Goal: Task Accomplishment & Management: Use online tool/utility

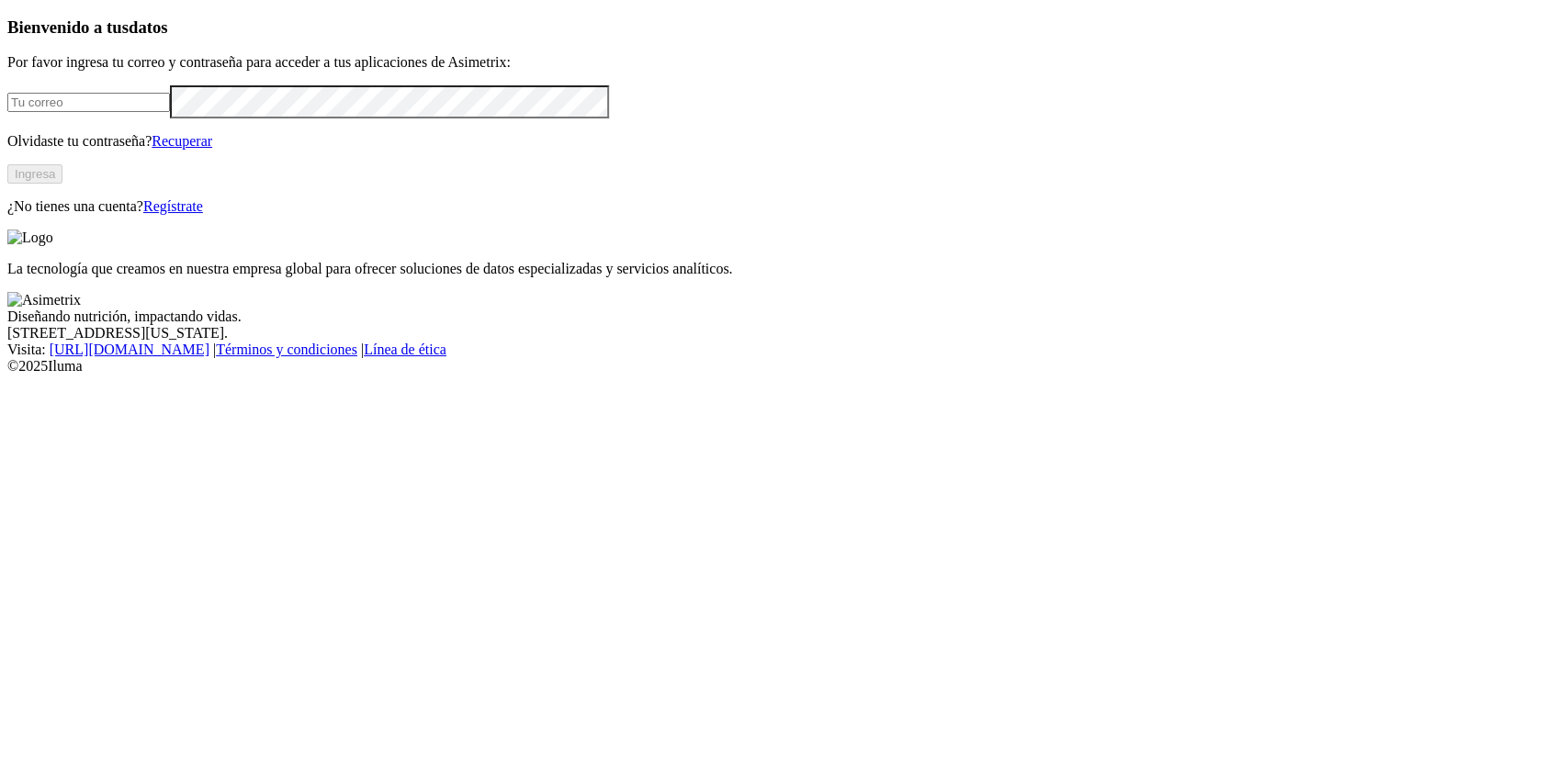
type input "[PERSON_NAME][EMAIL_ADDRESS][PERSON_NAME][DOMAIN_NAME]"
click at [62, 183] on button "Ingresa" at bounding box center [35, 174] width 56 height 19
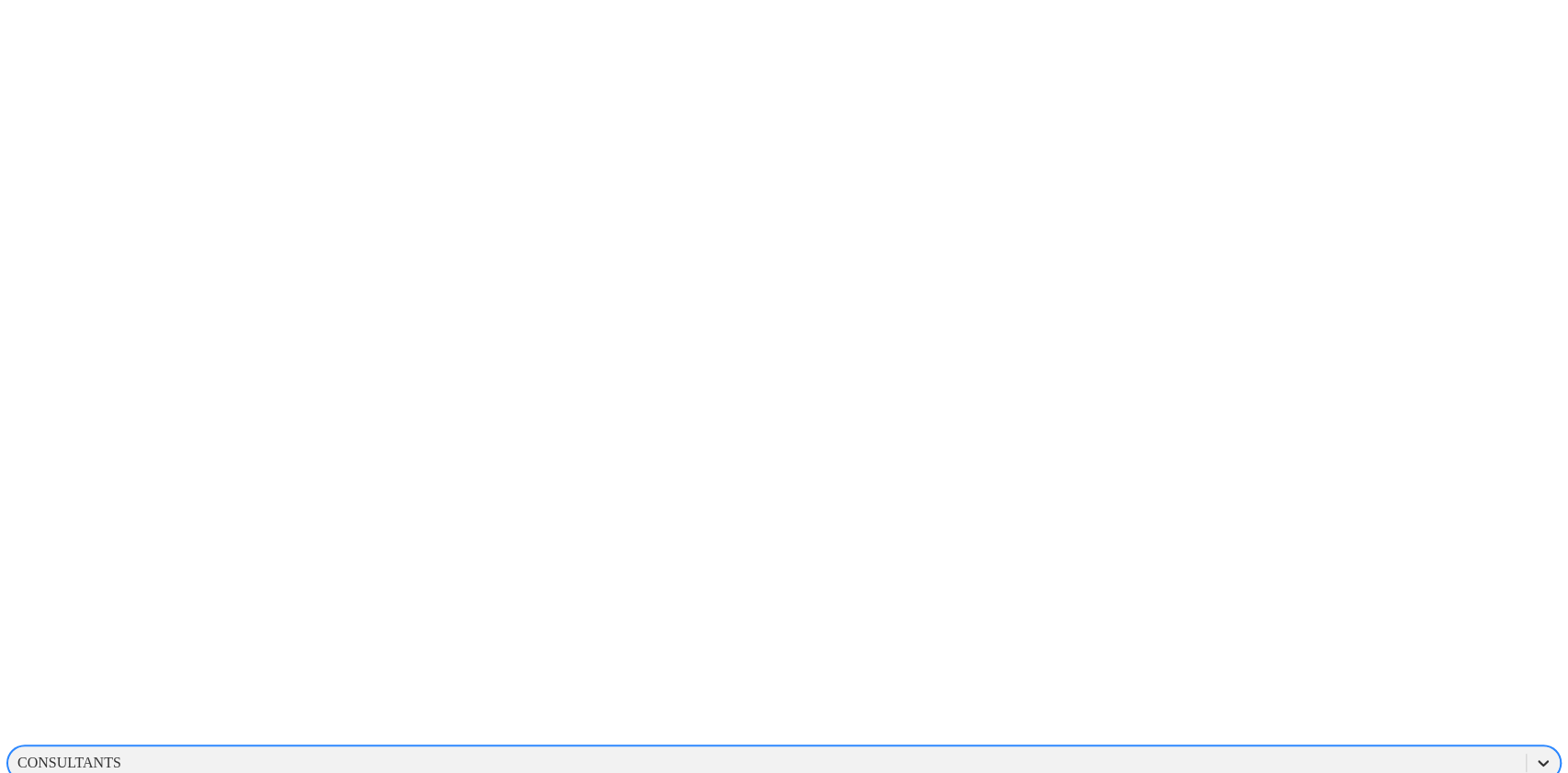
click at [1534, 754] on icon at bounding box center [1543, 764] width 19 height 19
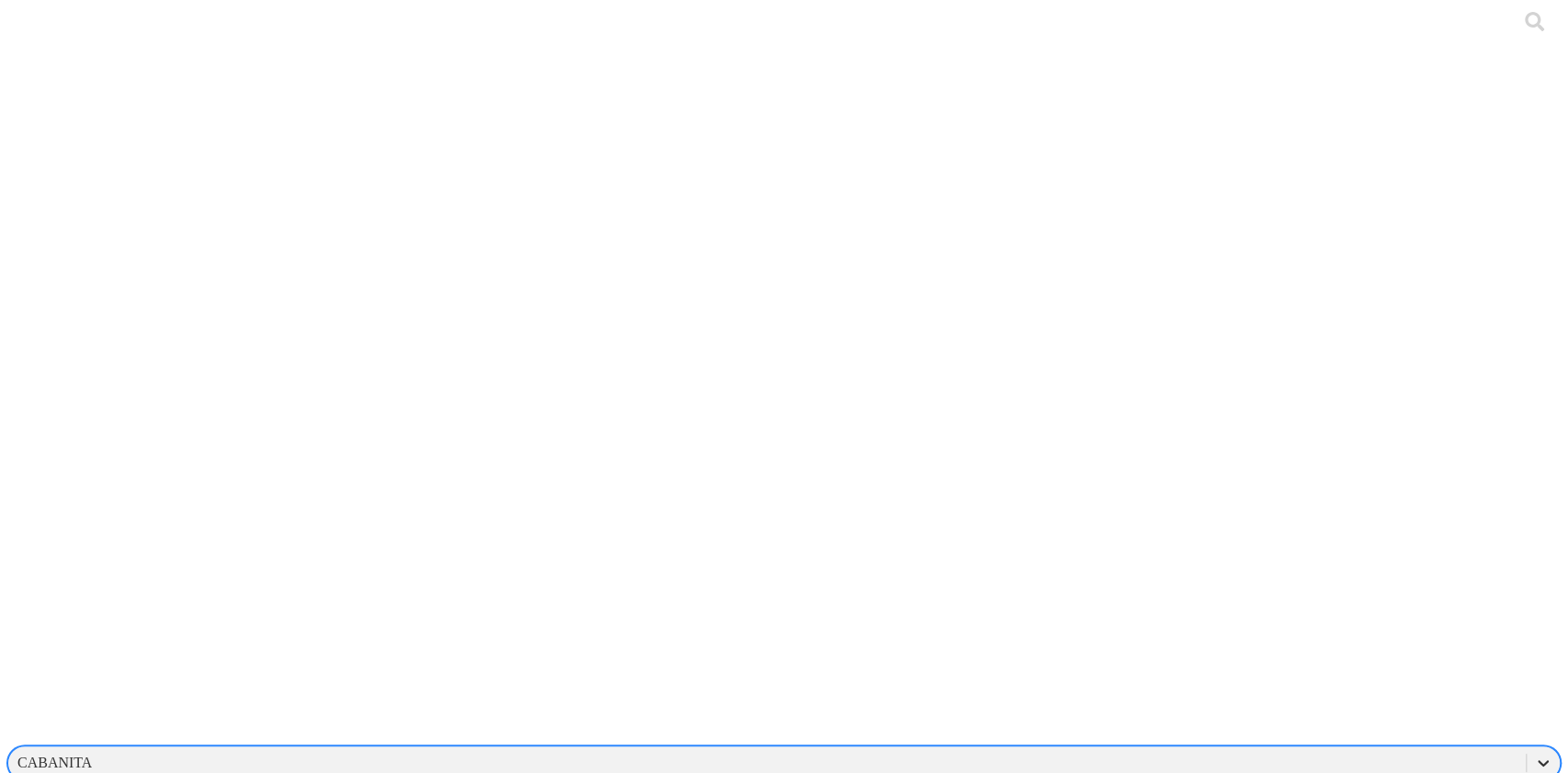
click at [1534, 754] on icon at bounding box center [1543, 764] width 19 height 19
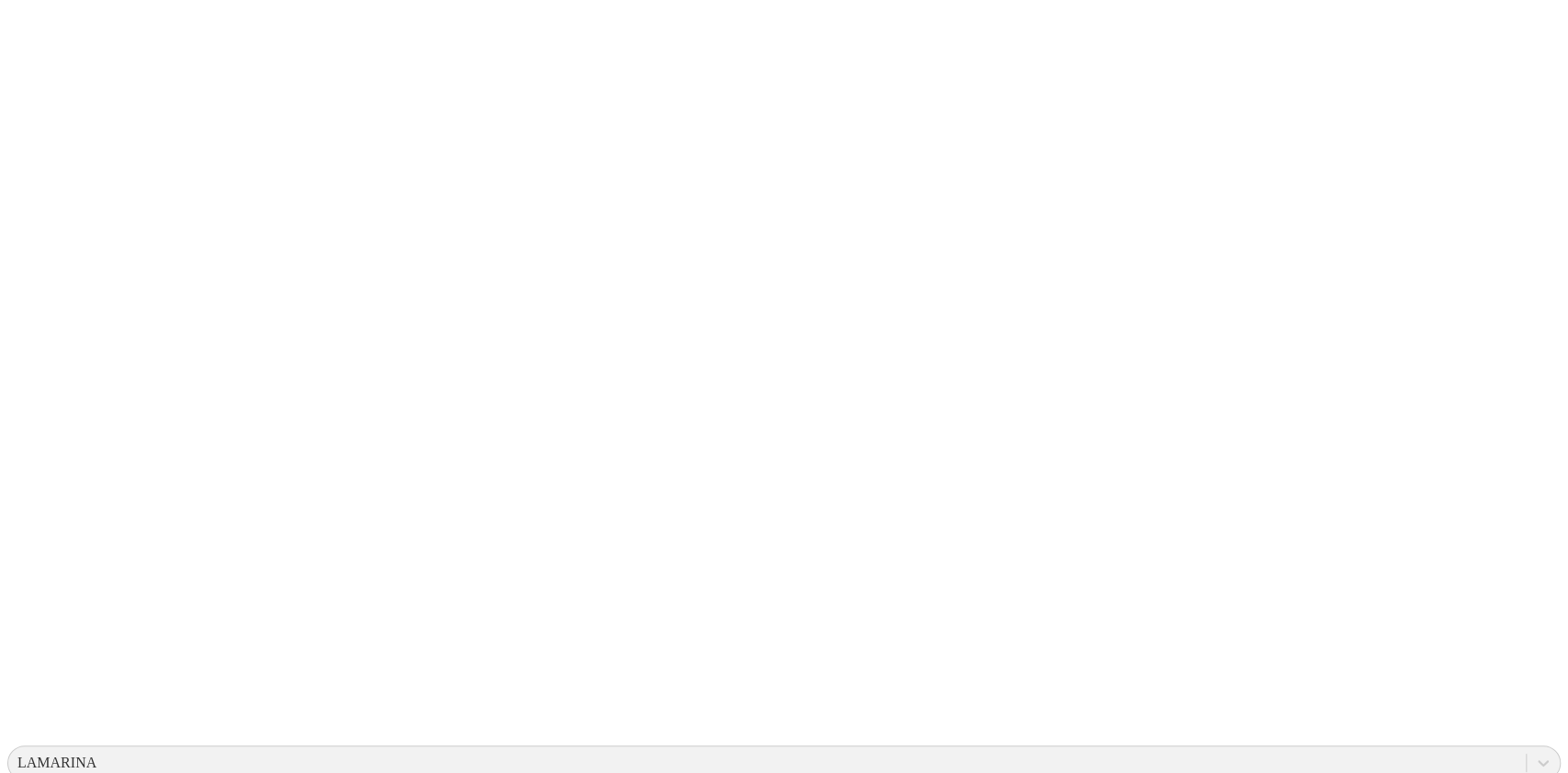
click at [759, 237] on div at bounding box center [791, 386] width 1568 height 773
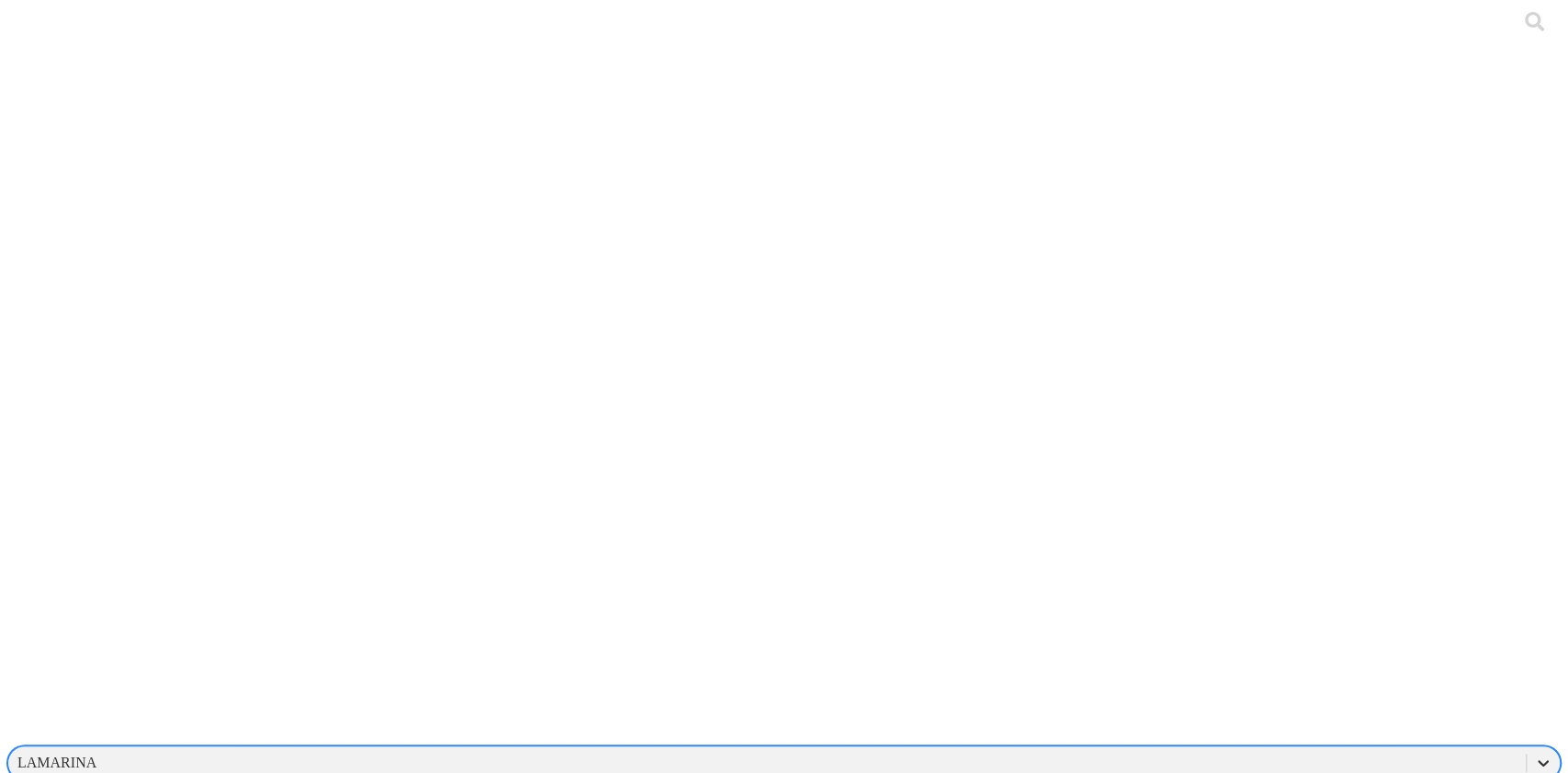
click at [1534, 754] on icon at bounding box center [1543, 764] width 19 height 19
